Goal: Task Accomplishment & Management: Manage account settings

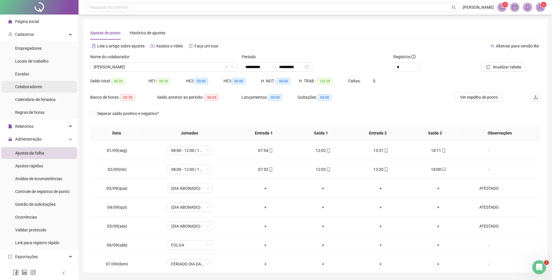
click at [27, 88] on span "Colaboradores" at bounding box center [28, 86] width 27 height 5
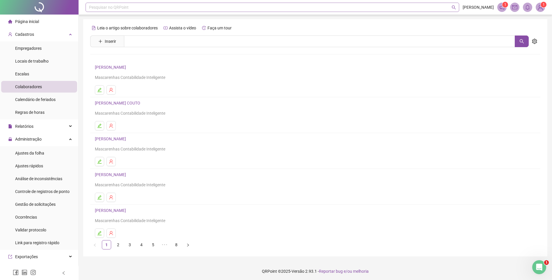
click at [156, 2] on header "Pesquisar no QRPoint [PERSON_NAME] 1 1" at bounding box center [315, 7] width 473 height 15
click at [150, 245] on link "5" at bounding box center [153, 243] width 9 height 9
click at [166, 239] on link "6" at bounding box center [164, 243] width 9 height 9
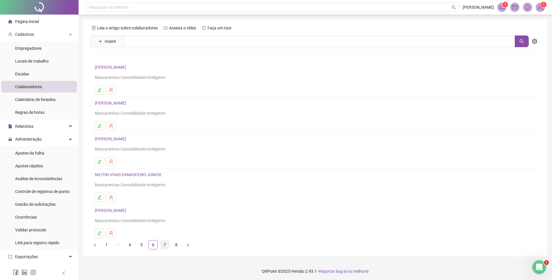
click at [168, 243] on link "7" at bounding box center [164, 244] width 9 height 9
click at [130, 245] on link "4" at bounding box center [129, 244] width 9 height 9
click at [99, 123] on button "button" at bounding box center [99, 125] width 9 height 9
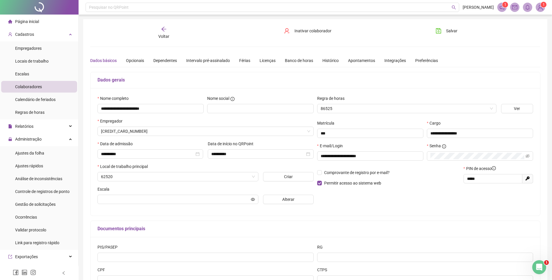
type input "**********"
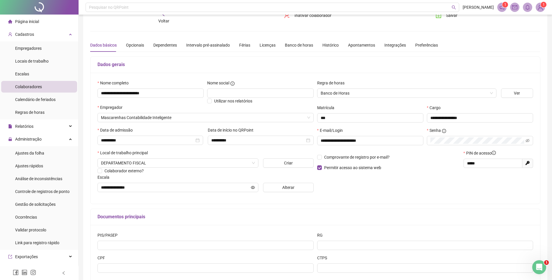
scroll to position [52, 0]
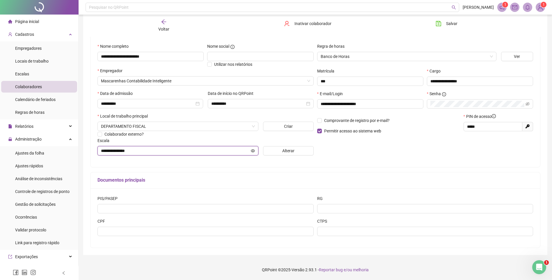
click at [236, 149] on input "**********" at bounding box center [175, 151] width 149 height 6
click at [272, 151] on button "Alterar" at bounding box center [288, 150] width 51 height 9
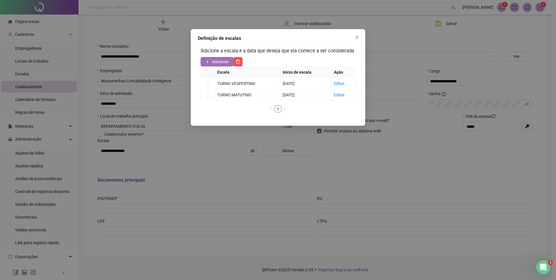
click at [225, 62] on span "Adicionar" at bounding box center [220, 61] width 17 height 6
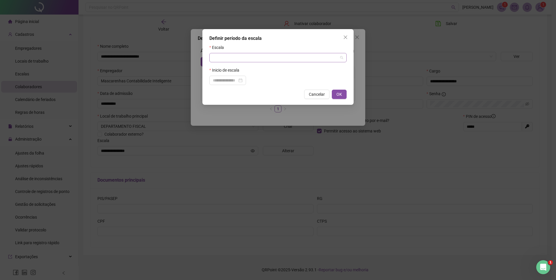
click at [221, 56] on input "search" at bounding box center [275, 57] width 125 height 9
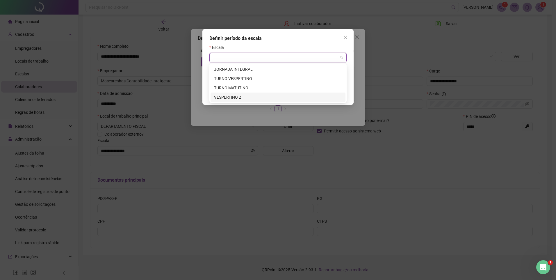
click at [236, 100] on div "VESPERTINO 2" at bounding box center [278, 97] width 128 height 6
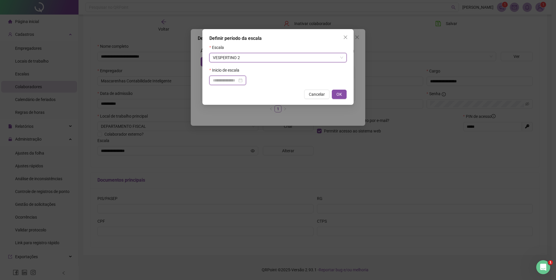
click at [232, 80] on input at bounding box center [225, 80] width 24 height 6
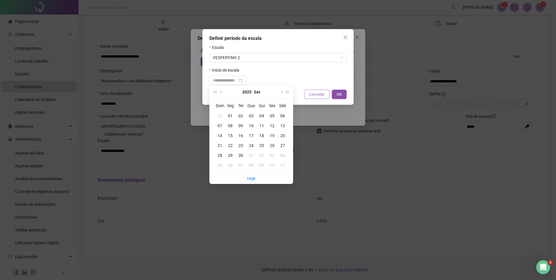
click at [326, 94] on button "Cancelar" at bounding box center [316, 94] width 25 height 9
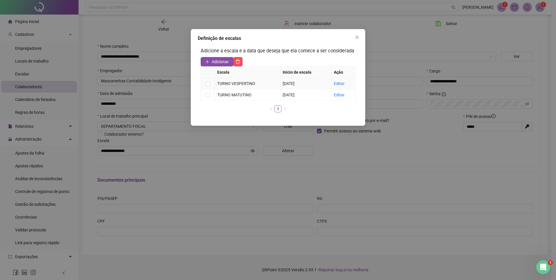
click at [292, 79] on td "[DATE]" at bounding box center [306, 83] width 51 height 11
click at [340, 83] on link "Editar" at bounding box center [339, 83] width 11 height 5
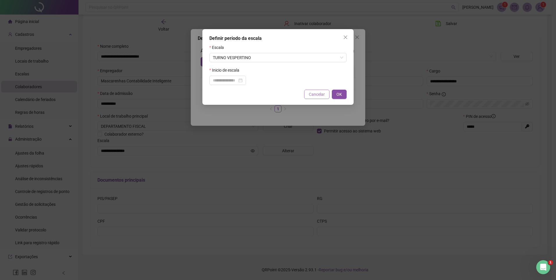
click at [313, 91] on button "Cancelar" at bounding box center [316, 94] width 25 height 9
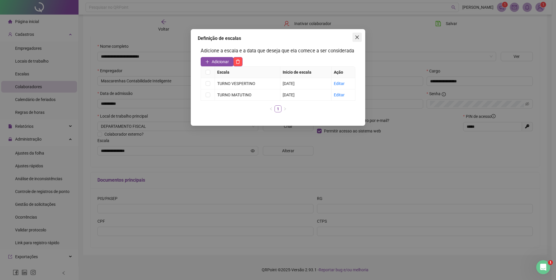
click at [354, 36] on span "Close" at bounding box center [357, 37] width 9 height 5
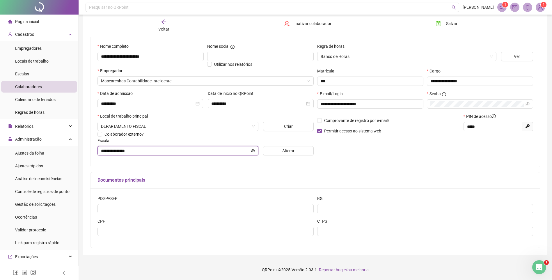
click at [251, 149] on icon "eye" at bounding box center [253, 151] width 4 height 4
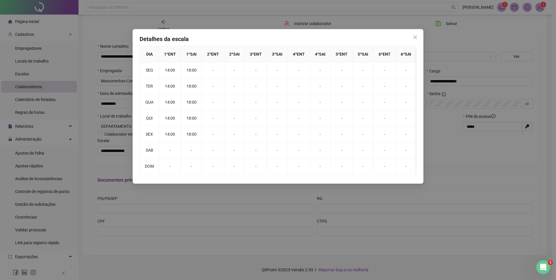
click at [454, 36] on div "Detalhes da escala DIA 1 º ENT 1 º SAI 2 º ENT 2 º SAI 3 º ENT 3 º SAI 4 º ENT …" at bounding box center [278, 140] width 556 height 280
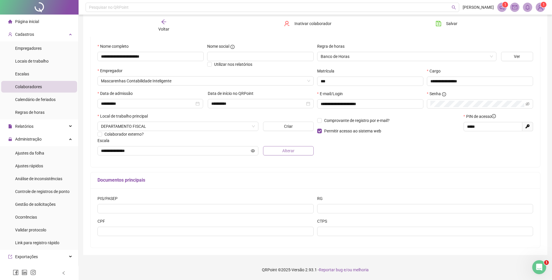
click at [272, 150] on button "Alterar" at bounding box center [288, 150] width 51 height 9
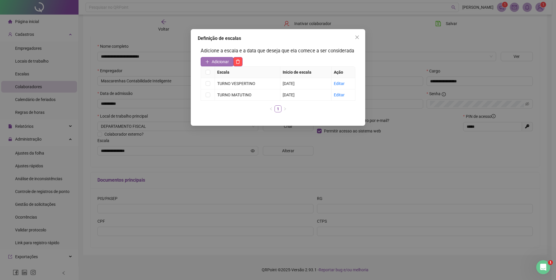
click at [222, 58] on span "Adicionar" at bounding box center [220, 61] width 17 height 6
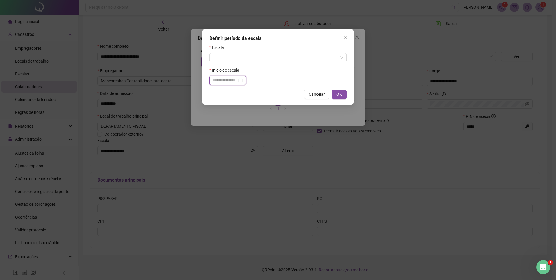
click at [223, 81] on input at bounding box center [225, 80] width 24 height 6
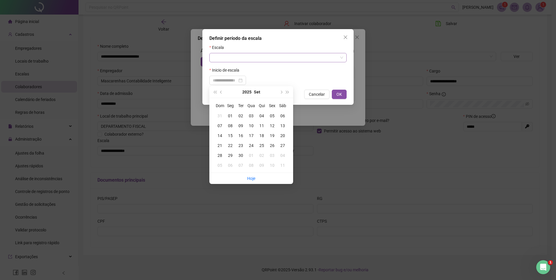
click at [227, 58] on input "search" at bounding box center [275, 57] width 125 height 9
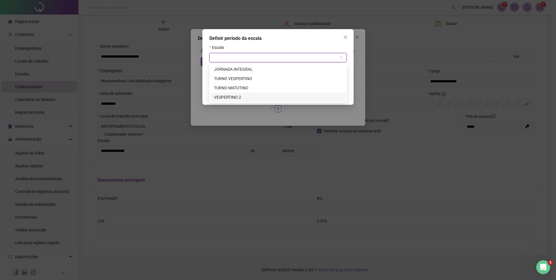
click at [235, 98] on div "VESPERTINO 2" at bounding box center [278, 97] width 128 height 6
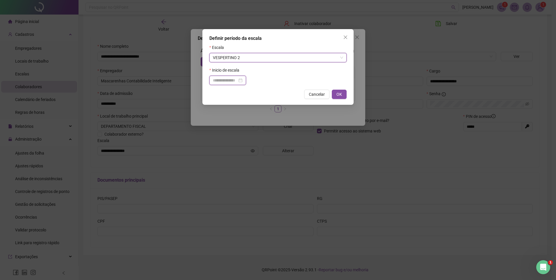
click at [224, 80] on input at bounding box center [225, 80] width 24 height 6
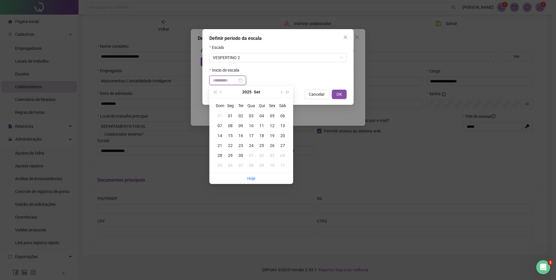
type input "**********"
click at [241, 123] on div "09" at bounding box center [241, 126] width 10 height 6
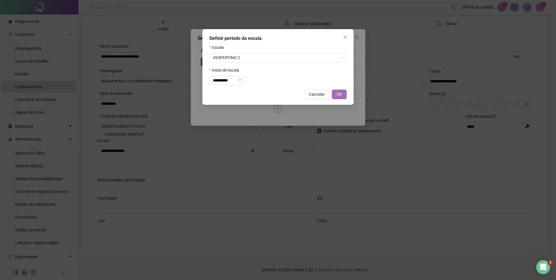
click at [345, 95] on button "OK" at bounding box center [339, 94] width 15 height 9
type input "**********"
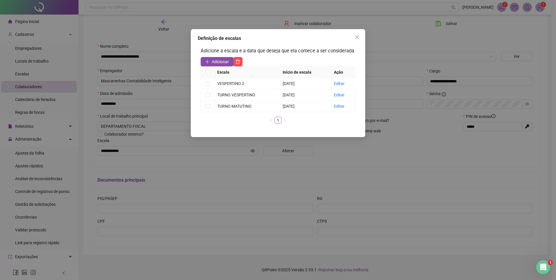
drag, startPoint x: 356, startPoint y: 35, endPoint x: 343, endPoint y: 53, distance: 22.1
click at [356, 35] on button "Close" at bounding box center [357, 37] width 9 height 9
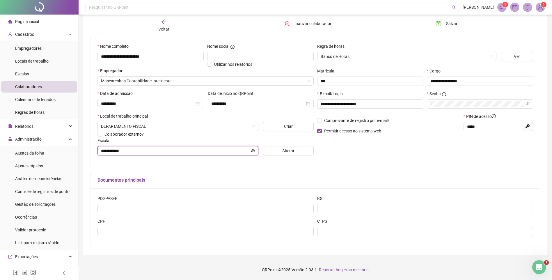
click at [253, 151] on icon "eye" at bounding box center [253, 151] width 4 height 4
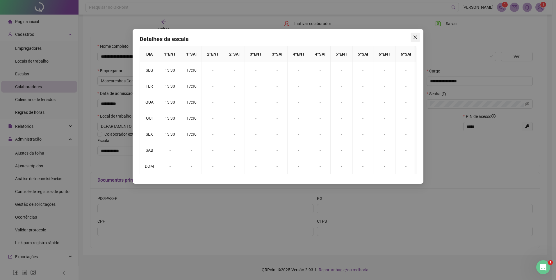
click at [414, 37] on icon "close" at bounding box center [415, 37] width 5 height 5
